Goal: Task Accomplishment & Management: Use online tool/utility

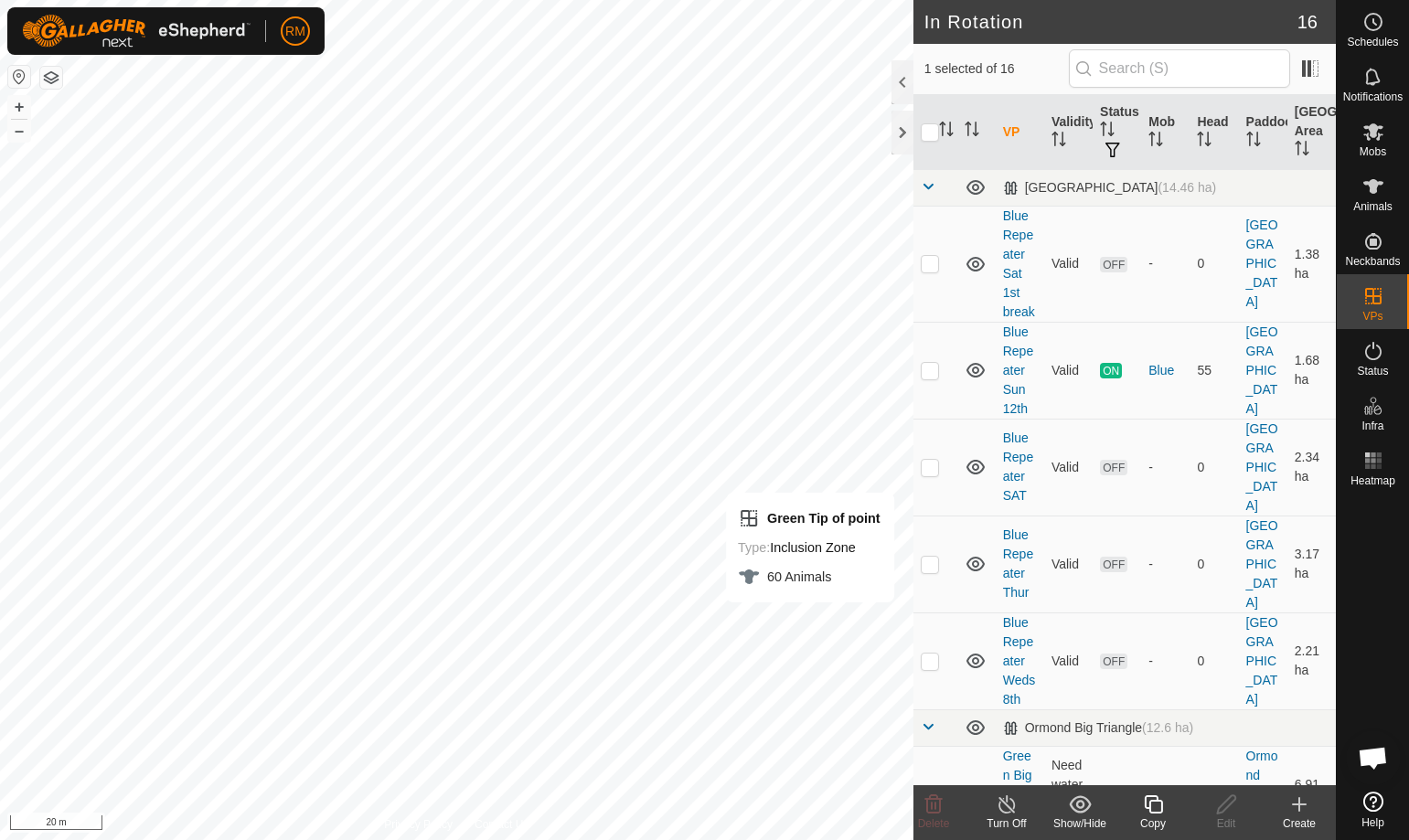
click at [1151, 800] on icon at bounding box center [1153, 804] width 18 height 18
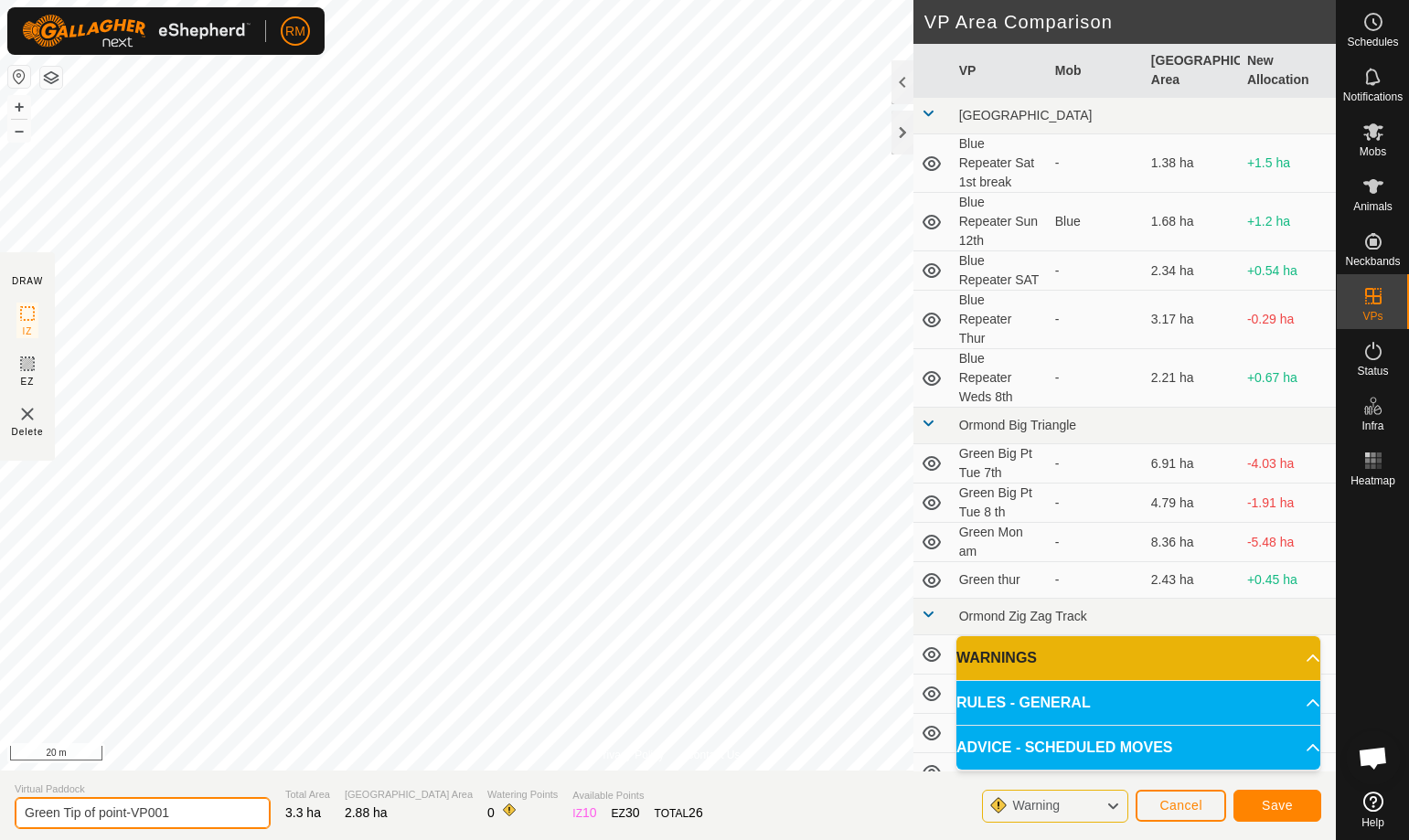
click at [188, 812] on input "Green Tip of point-VP001" at bounding box center [143, 812] width 256 height 32
type input "Green Tip of point pivot whel"
click at [1287, 810] on span "Save" at bounding box center [1277, 805] width 31 height 15
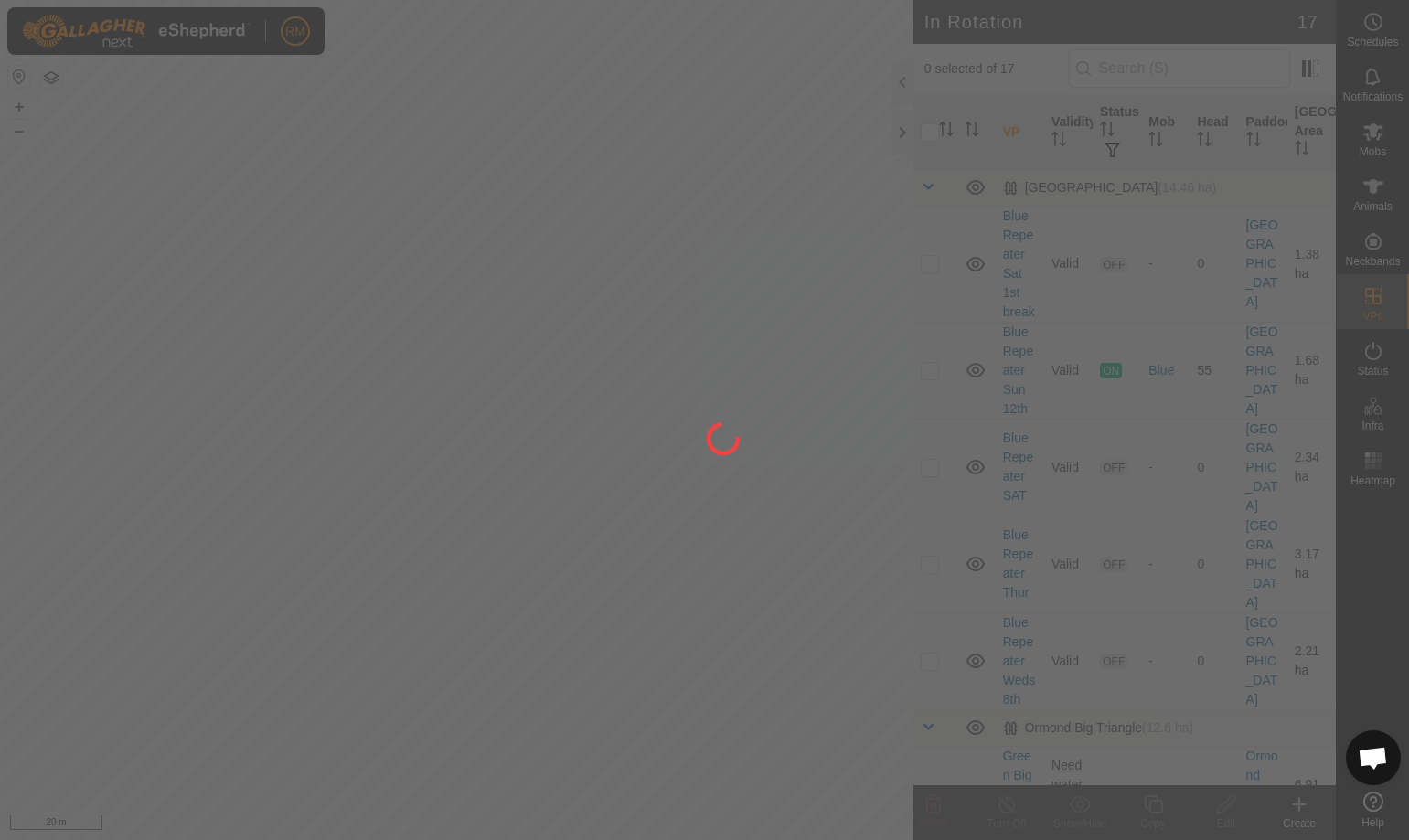
click at [550, 776] on div "RM Schedules Notifications Mobs Animals Neckbands VPs Status Infra Heatmap Help…" at bounding box center [704, 420] width 1409 height 840
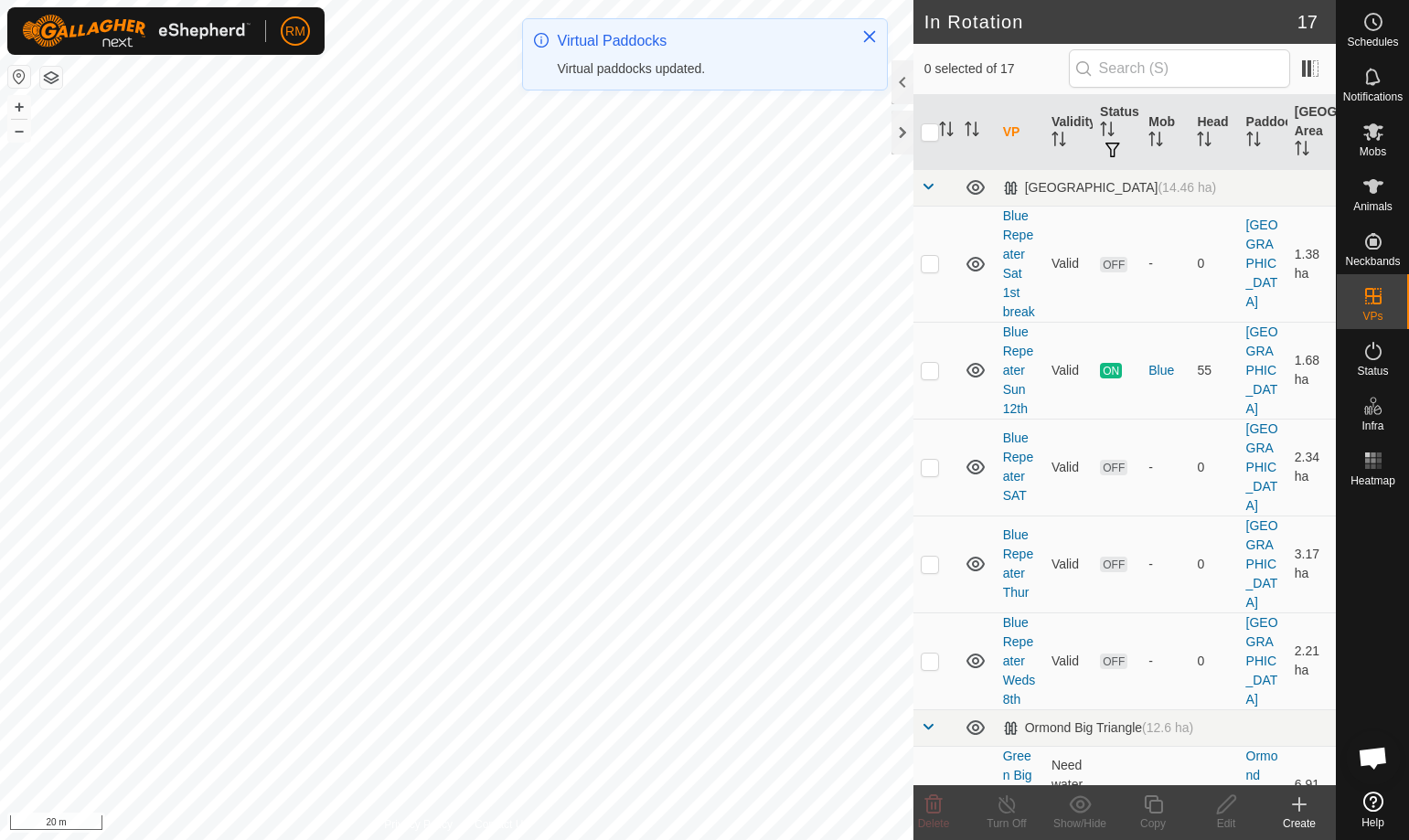
click at [493, 839] on html "RM Schedules Notifications Mobs Animals Neckbands VPs Status Infra Heatmap Help…" at bounding box center [704, 420] width 1409 height 840
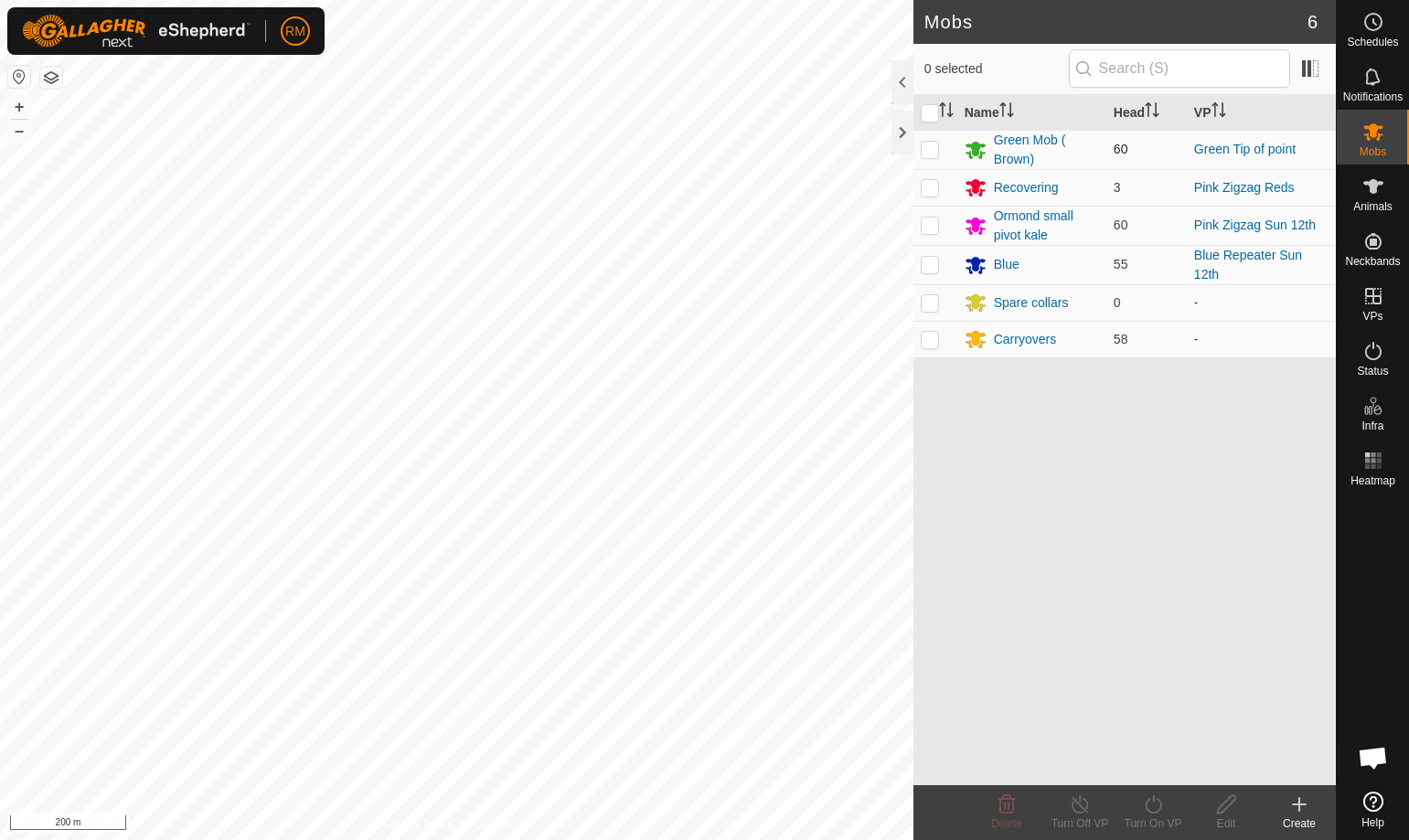
click at [928, 145] on p-checkbox at bounding box center [929, 149] width 18 height 15
checkbox input "true"
click at [1154, 809] on icon at bounding box center [1153, 804] width 23 height 22
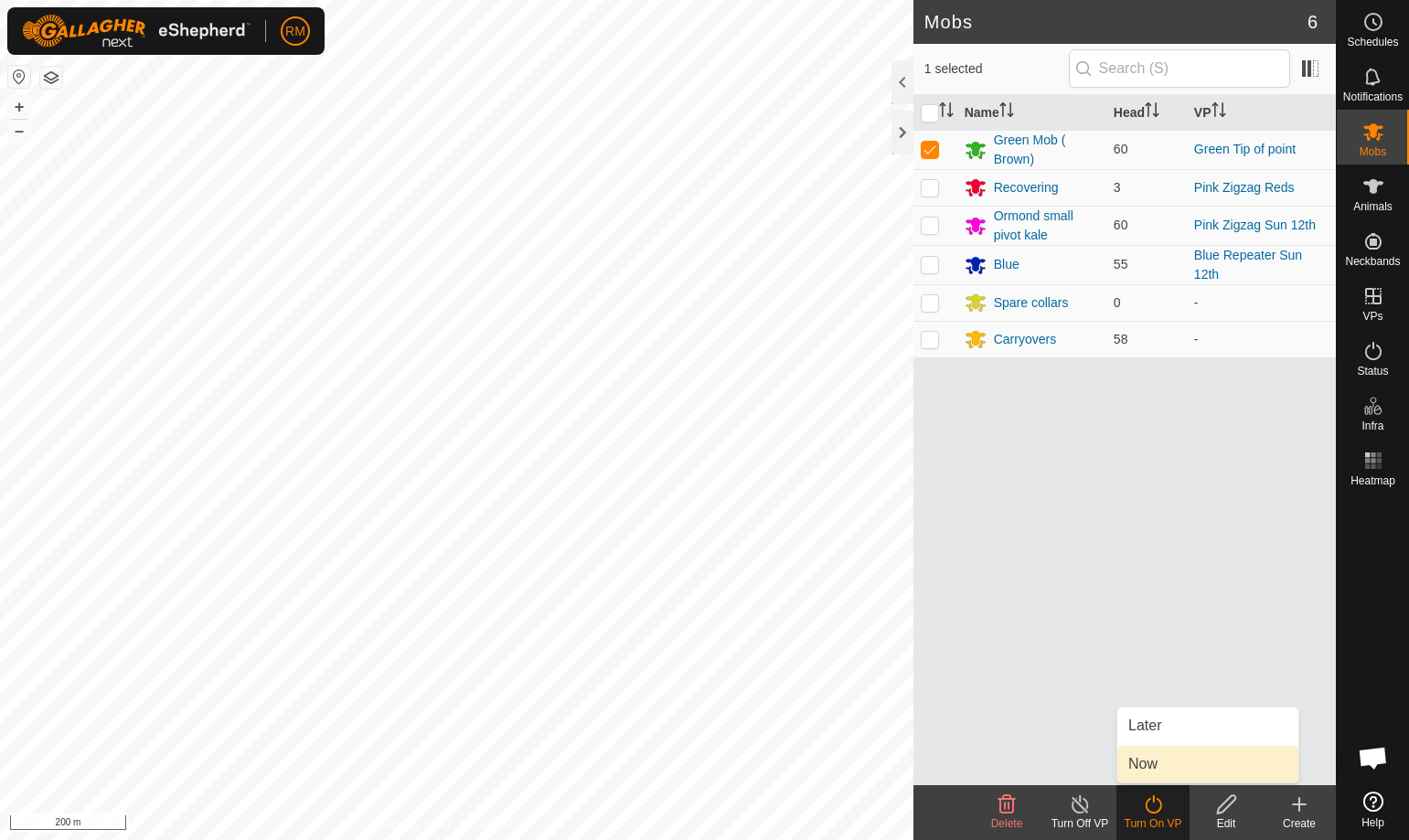
click at [1165, 766] on link "Now" at bounding box center [1207, 764] width 181 height 37
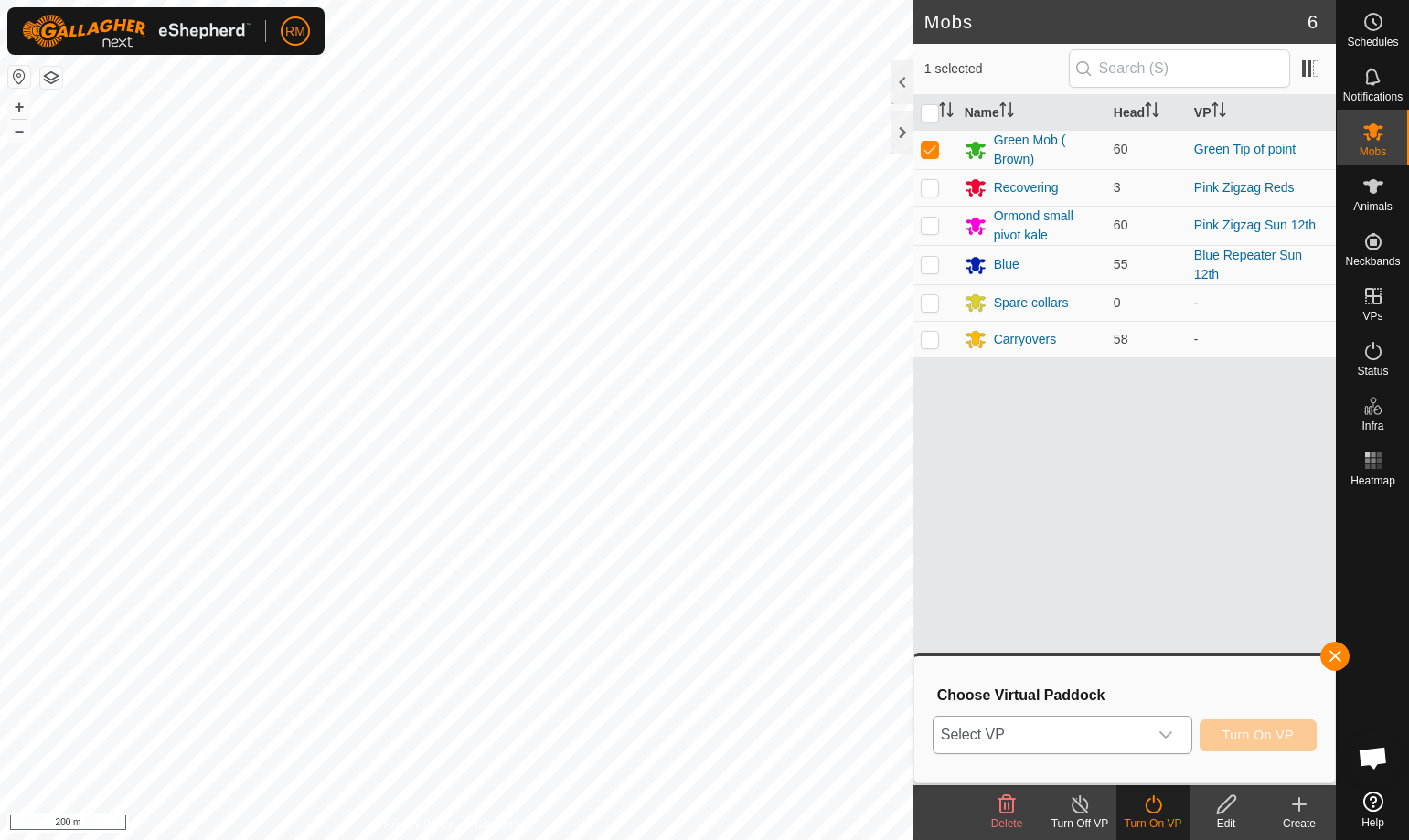
click at [1164, 732] on icon "dropdown trigger" at bounding box center [1166, 735] width 15 height 15
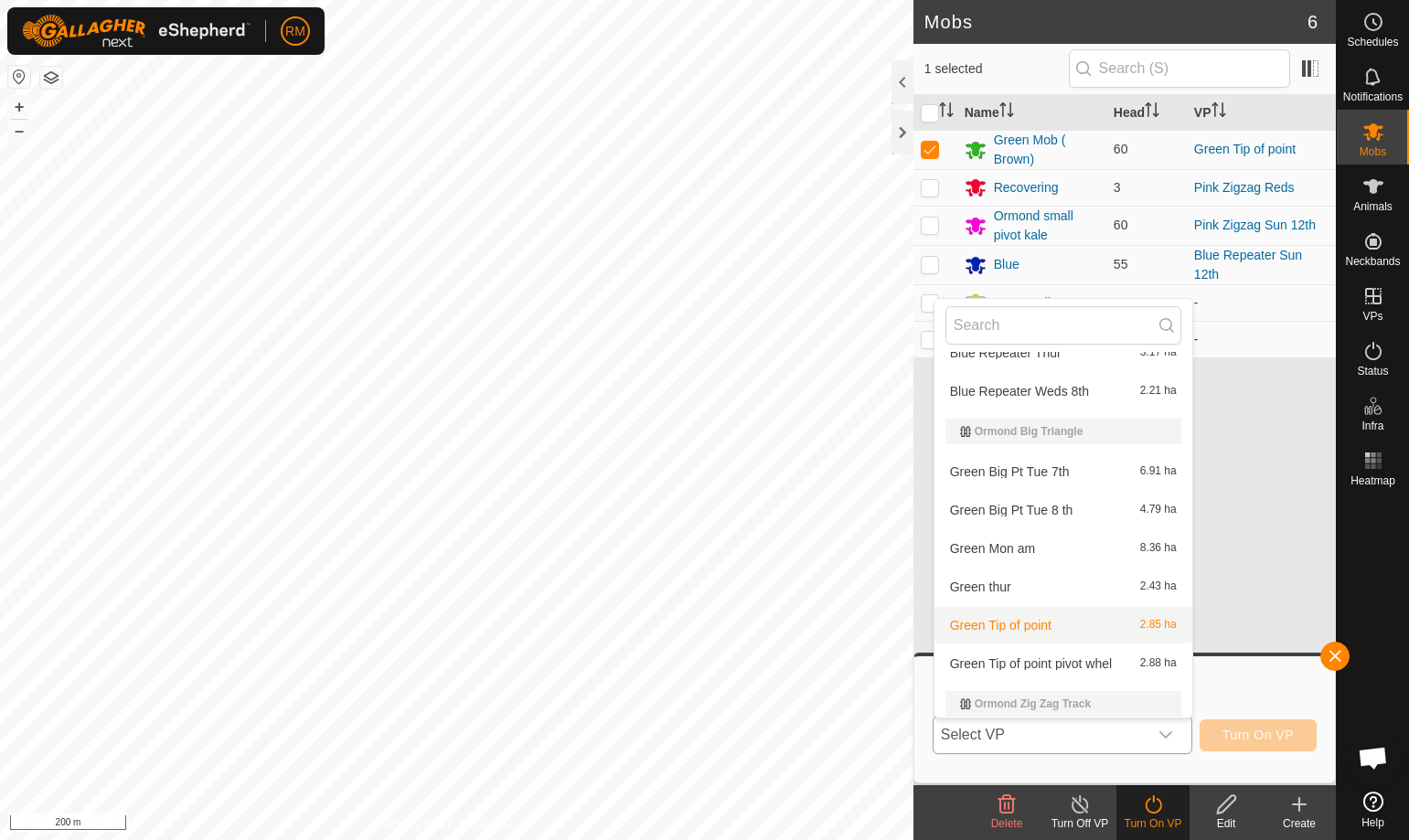
scroll to position [175, 0]
click at [1044, 662] on li "Green Tip of point pivot whel 2.88 ha" at bounding box center [1063, 663] width 258 height 37
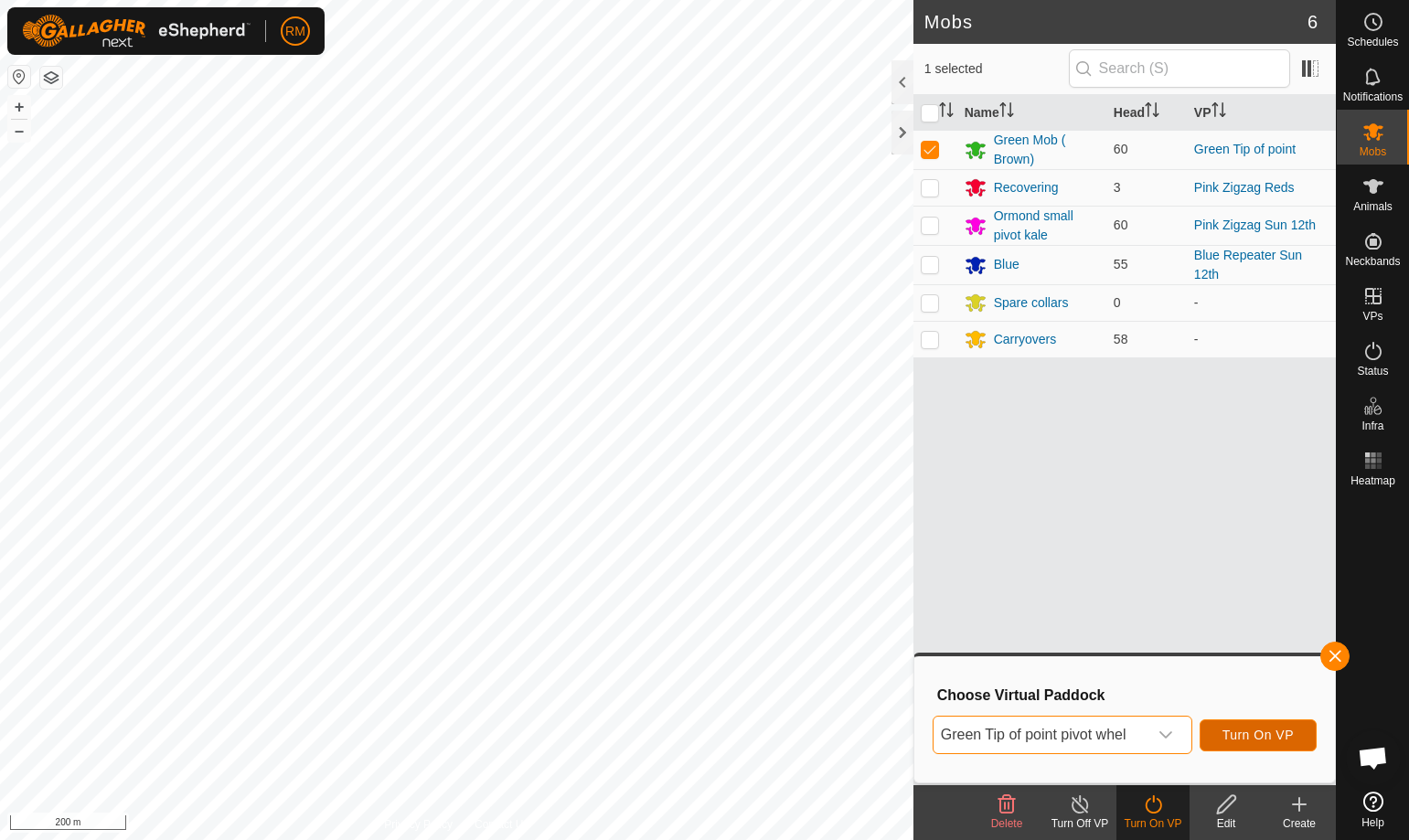
click at [1270, 738] on span "Turn On VP" at bounding box center [1257, 735] width 71 height 15
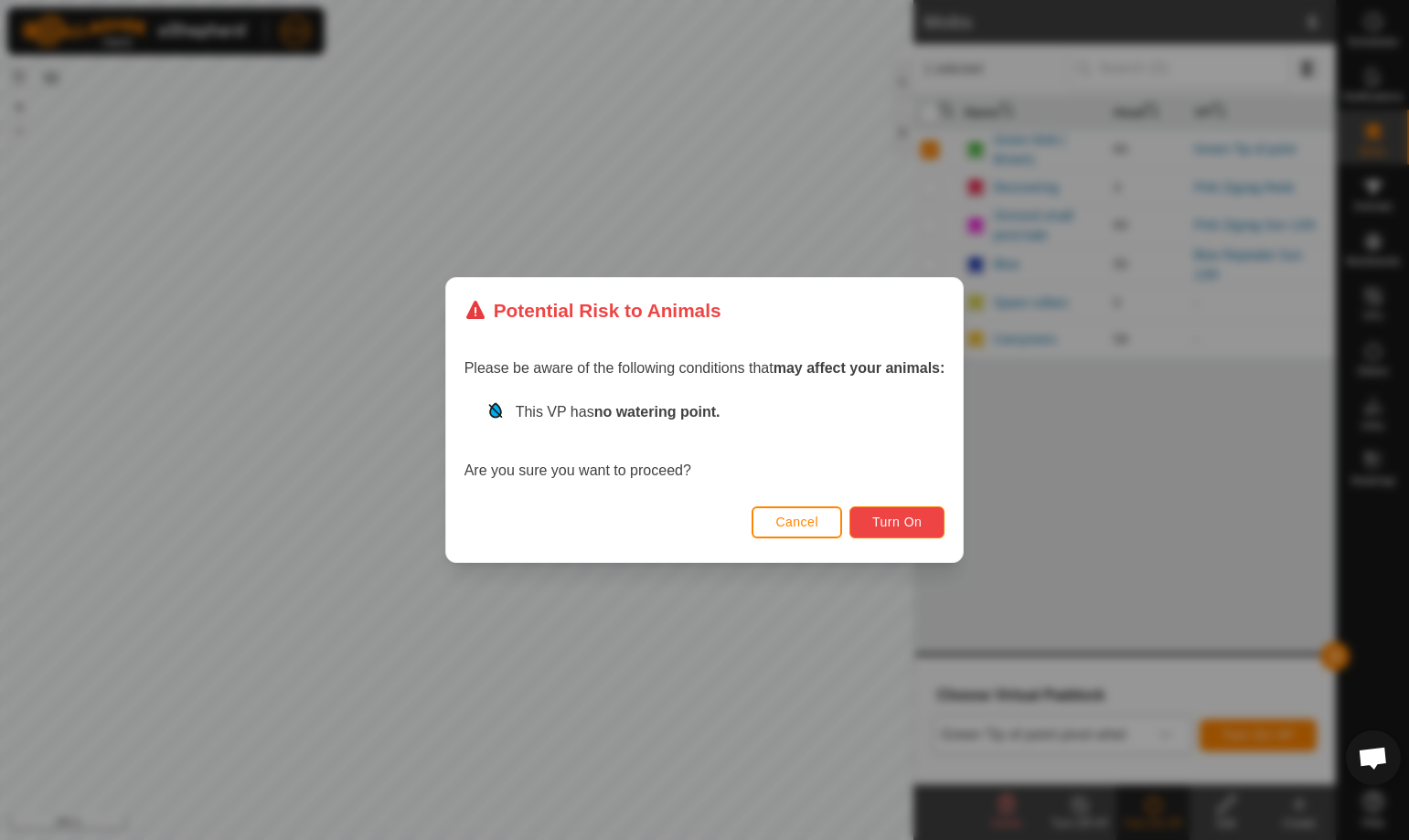
click at [901, 526] on span "Turn On" at bounding box center [897, 522] width 50 height 15
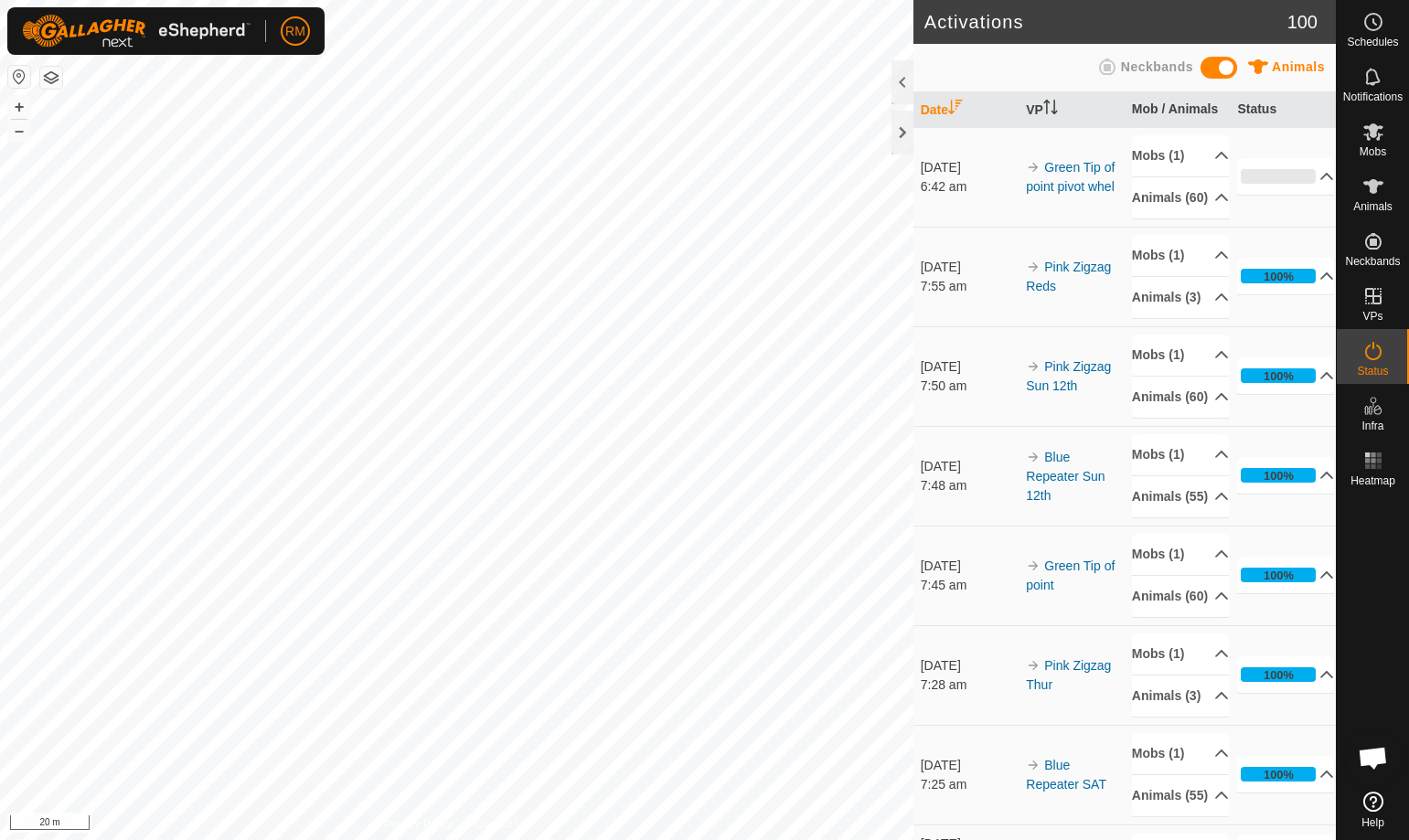
click at [456, 827] on div "Privacy Policy Contact Us Burn 4 + – ⇧ i 20 m" at bounding box center [456, 420] width 913 height 840
click at [427, 830] on div "Privacy Policy Contact Us Burn 4 + – ⇧ i 20 m" at bounding box center [456, 420] width 913 height 840
